Goal: Task Accomplishment & Management: Use online tool/utility

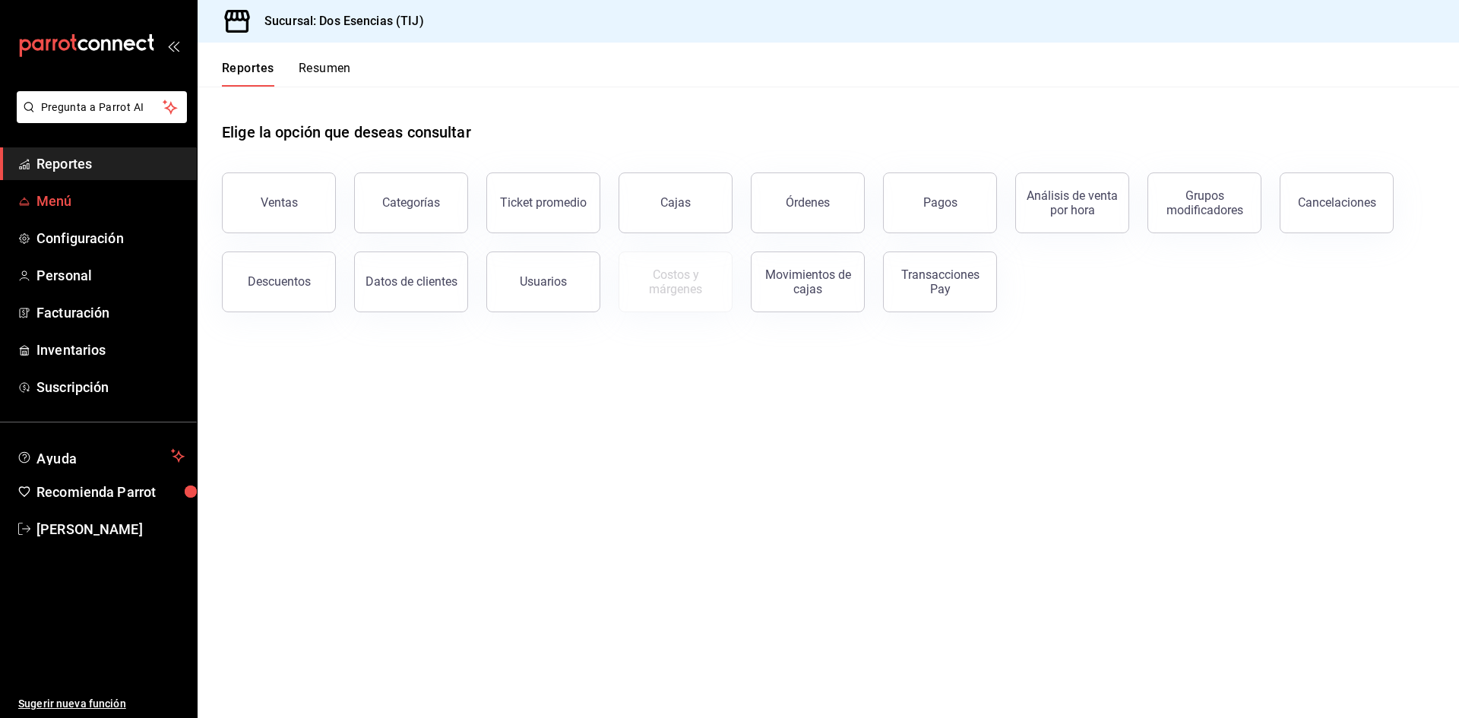
click at [87, 204] on span "Menú" at bounding box center [110, 201] width 148 height 21
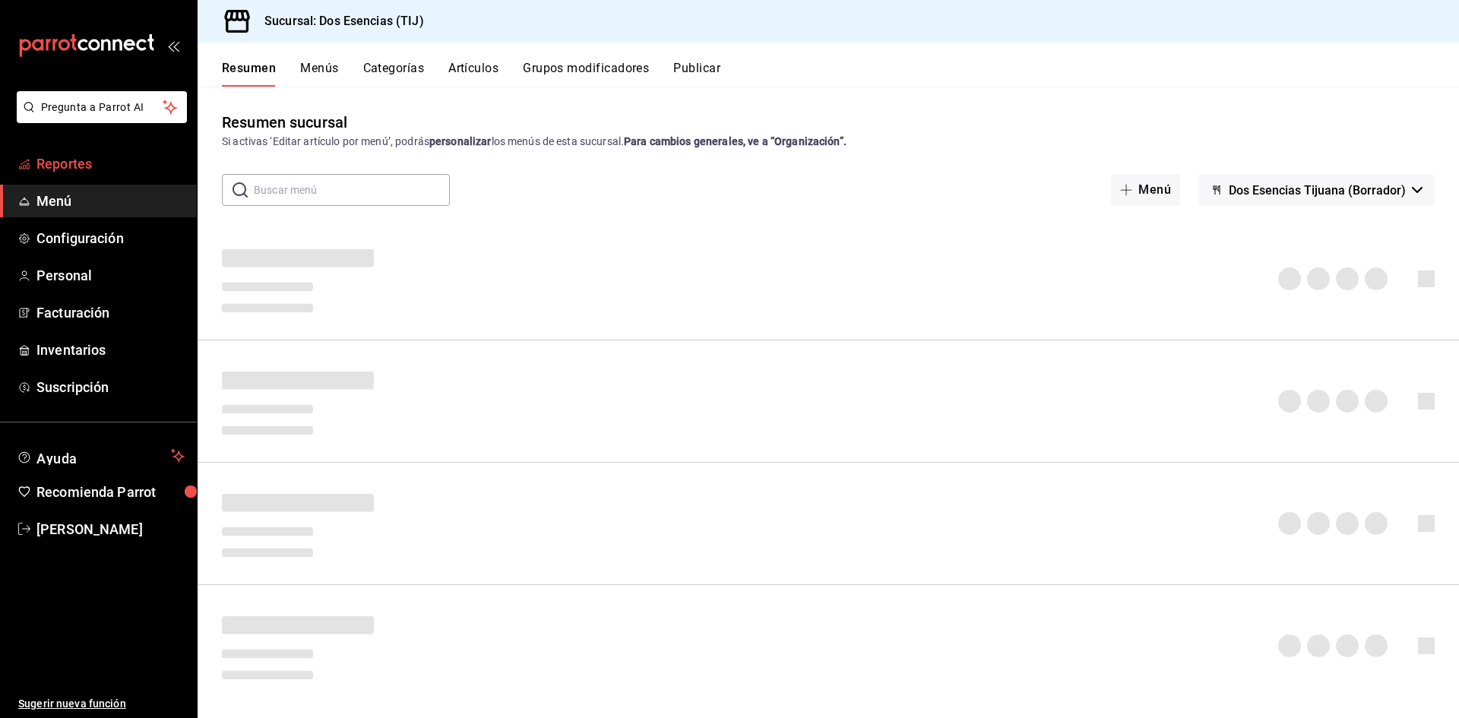
click at [96, 166] on span "Reportes" at bounding box center [110, 164] width 148 height 21
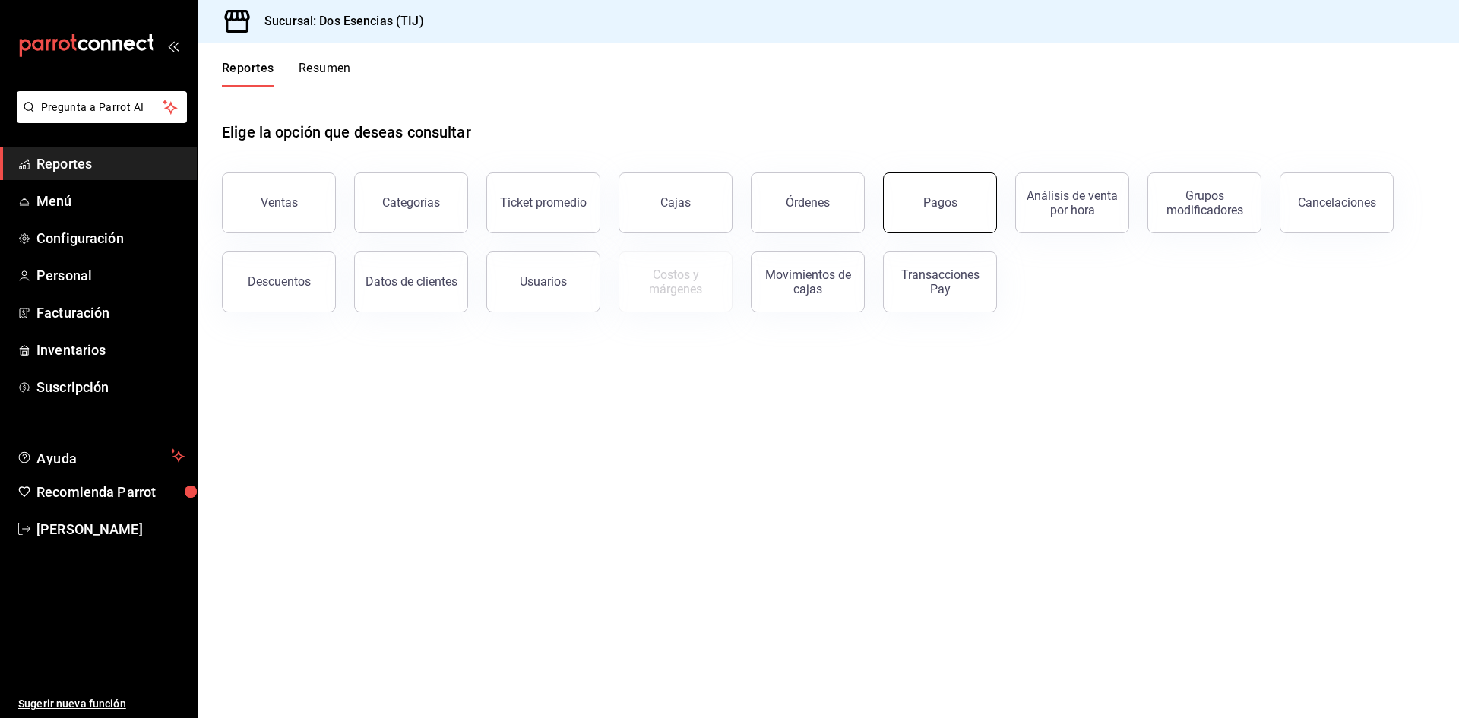
click at [951, 197] on div "Pagos" at bounding box center [940, 202] width 34 height 14
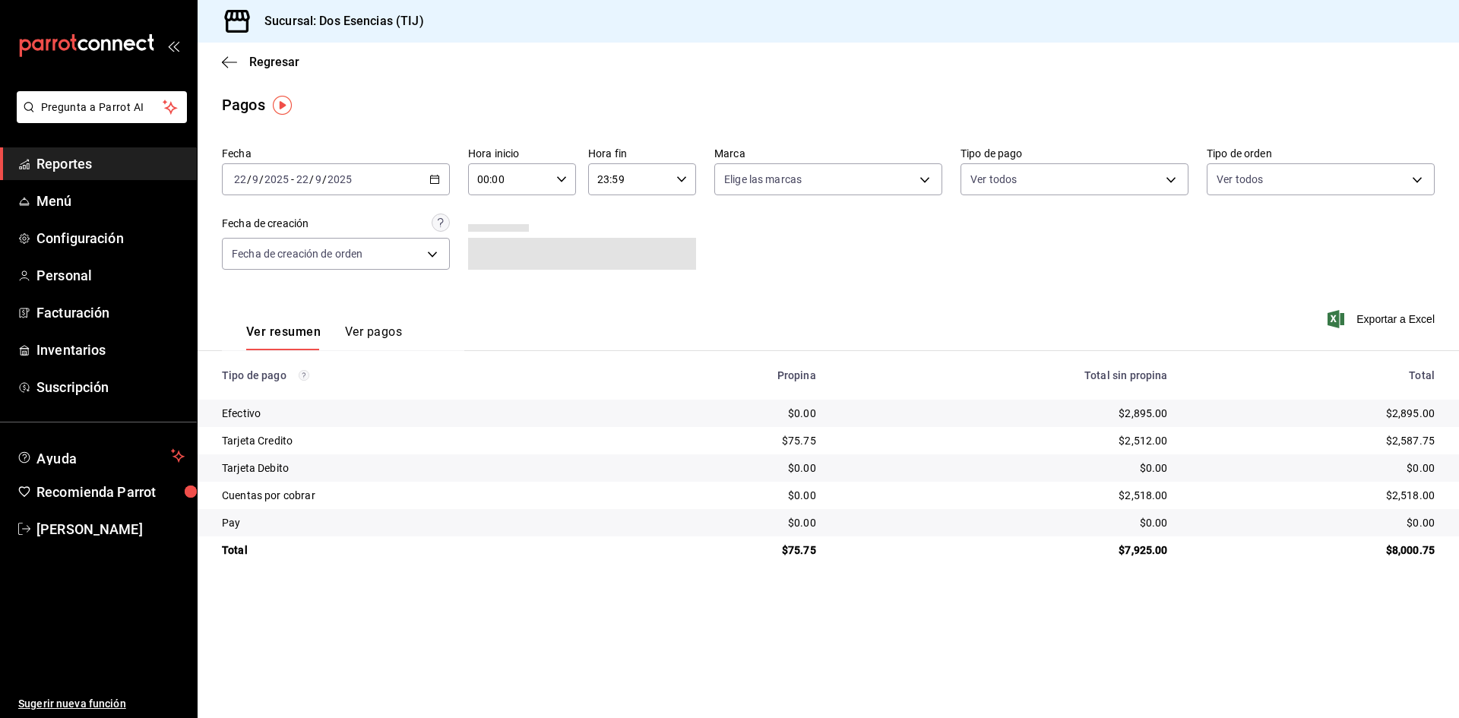
click at [432, 181] on icon "button" at bounding box center [434, 179] width 11 height 11
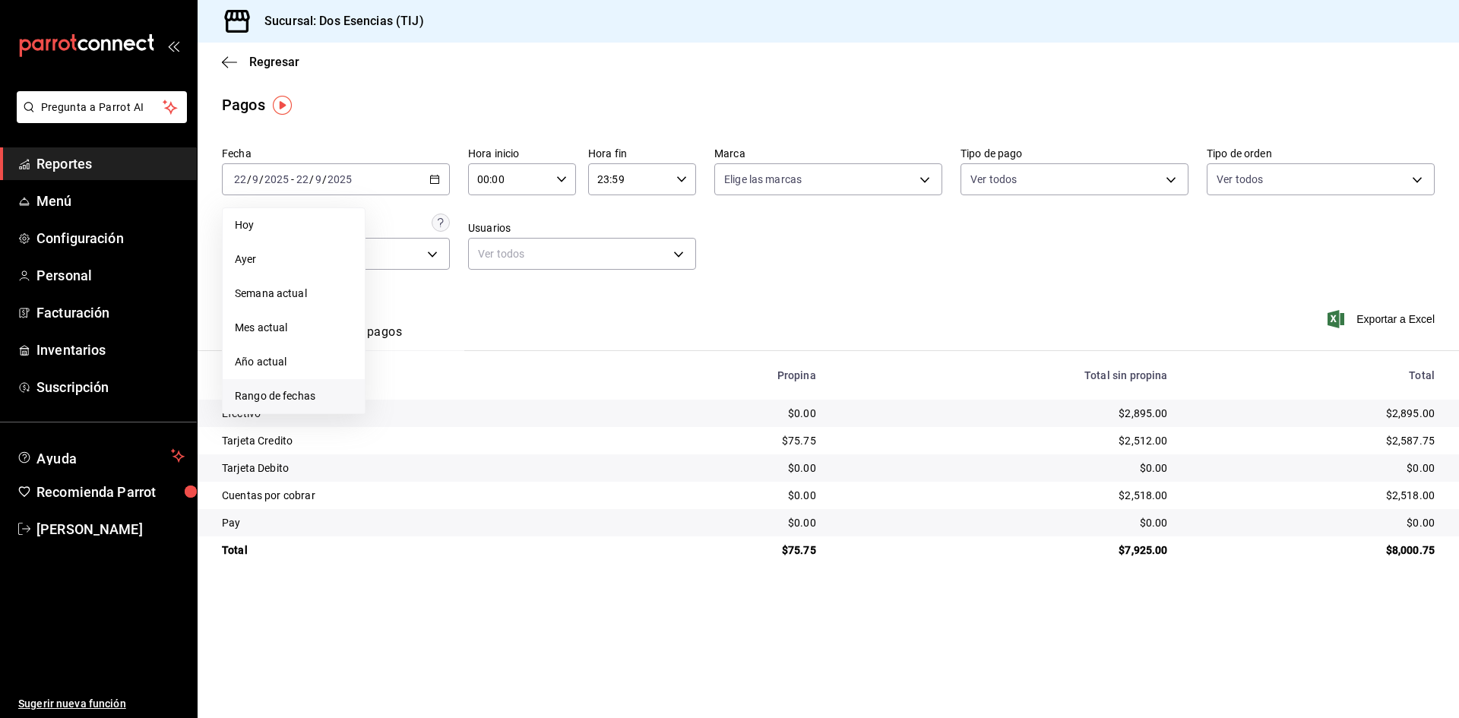
click at [284, 397] on span "Rango de fechas" at bounding box center [294, 396] width 118 height 16
click at [400, 351] on abbr "15" at bounding box center [397, 347] width 10 height 11
click at [555, 347] on abbr "21" at bounding box center [559, 347] width 10 height 11
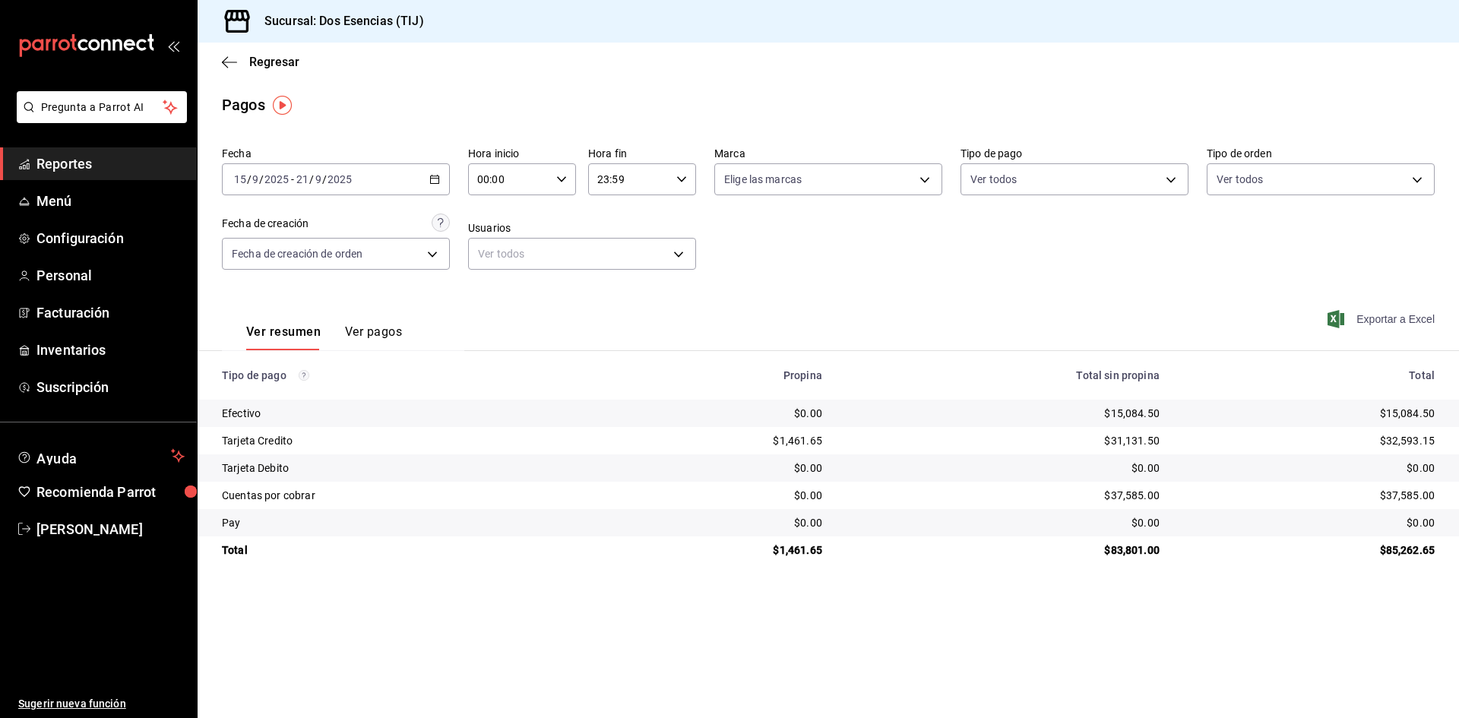
click at [1398, 321] on span "Exportar a Excel" at bounding box center [1383, 319] width 104 height 18
